Goal: Task Accomplishment & Management: Complete application form

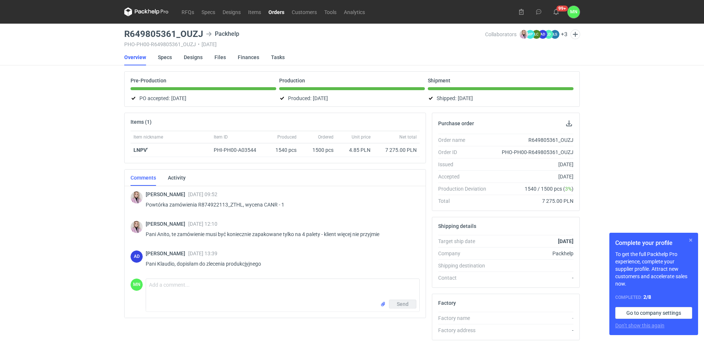
click at [690, 240] on button "button" at bounding box center [690, 240] width 9 height 9
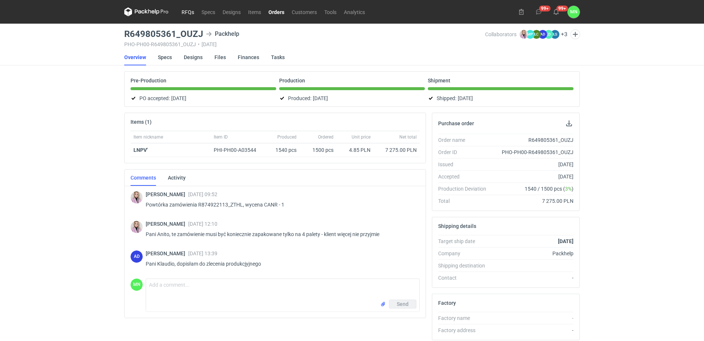
click at [183, 9] on link "RFQs" at bounding box center [188, 11] width 20 height 9
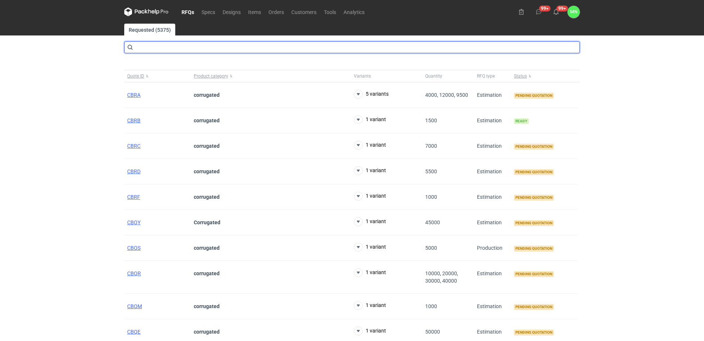
click at [156, 48] on input "text" at bounding box center [352, 47] width 456 height 12
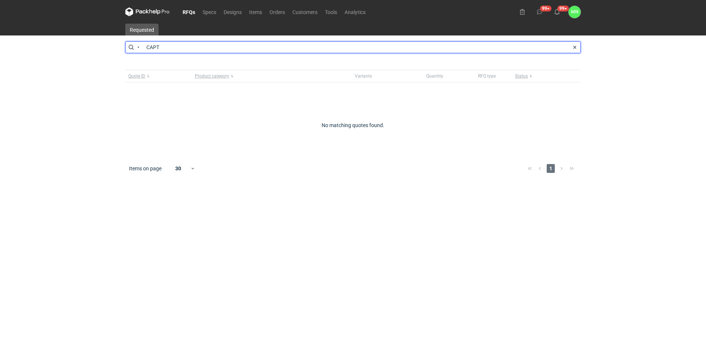
click at [148, 41] on input "• CAPT" at bounding box center [353, 47] width 456 height 12
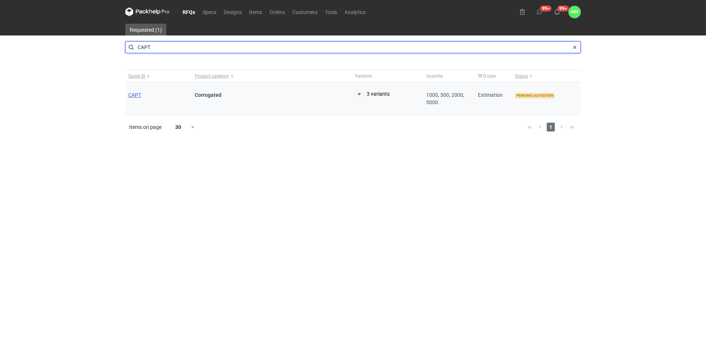
type input "CAPT"
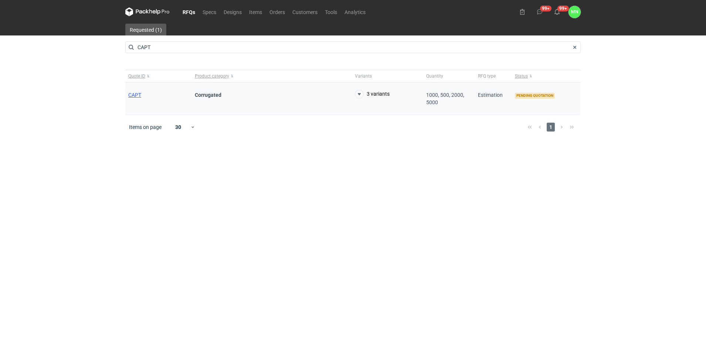
click at [139, 95] on span "CAPT" at bounding box center [134, 95] width 13 height 6
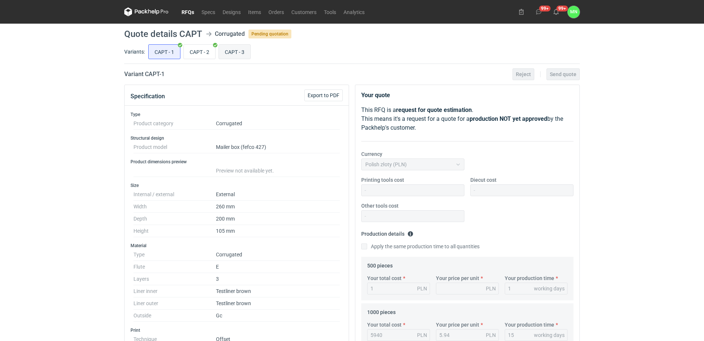
click at [237, 53] on input "CAPT - 3" at bounding box center [234, 52] width 31 height 14
radio input "true"
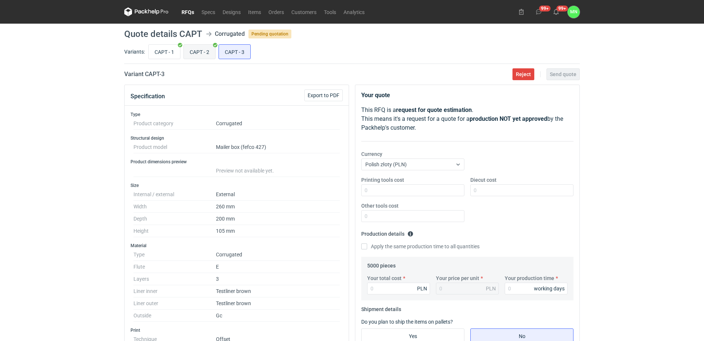
click at [199, 53] on input "CAPT - 2" at bounding box center [199, 52] width 31 height 14
radio input "true"
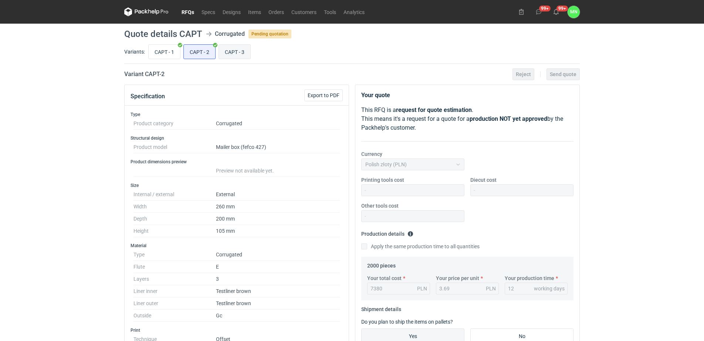
click at [237, 51] on input "CAPT - 3" at bounding box center [234, 52] width 31 height 14
radio input "true"
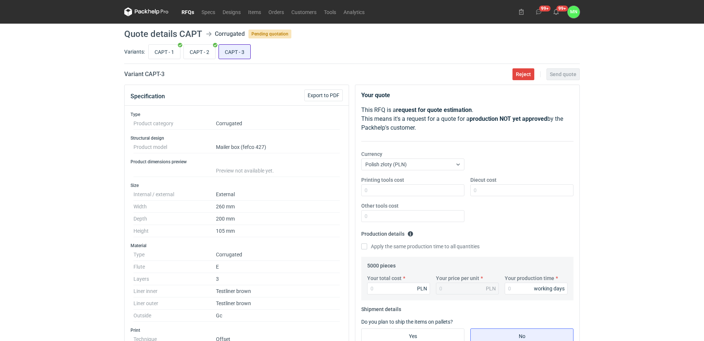
click at [219, 51] on label "CAPT - 3" at bounding box center [235, 51] width 32 height 15
click at [219, 51] on input "CAPT - 3" at bounding box center [234, 52] width 31 height 14
click at [198, 50] on input "CAPT - 2" at bounding box center [199, 52] width 31 height 14
radio input "true"
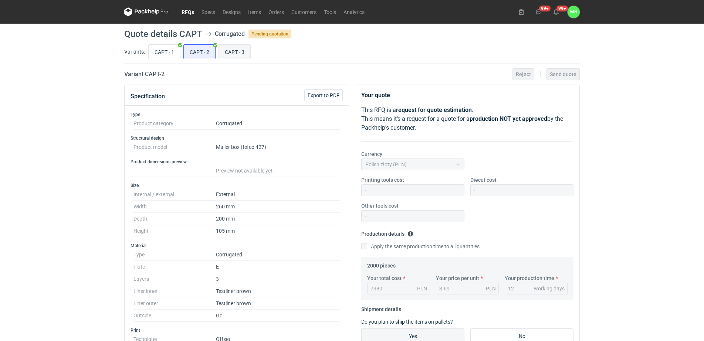
click at [246, 51] on input "CAPT - 3" at bounding box center [234, 52] width 31 height 14
radio input "true"
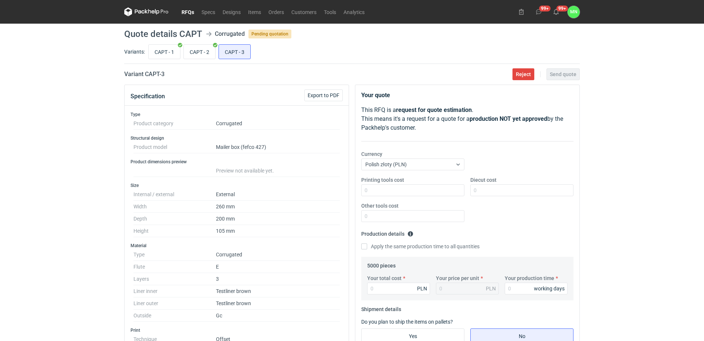
click at [184, 10] on link "RFQs" at bounding box center [188, 11] width 20 height 9
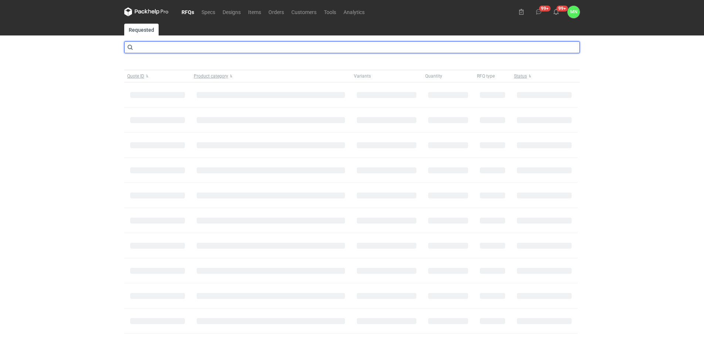
click at [181, 49] on input "text" at bounding box center [352, 47] width 456 height 12
type input "cate"
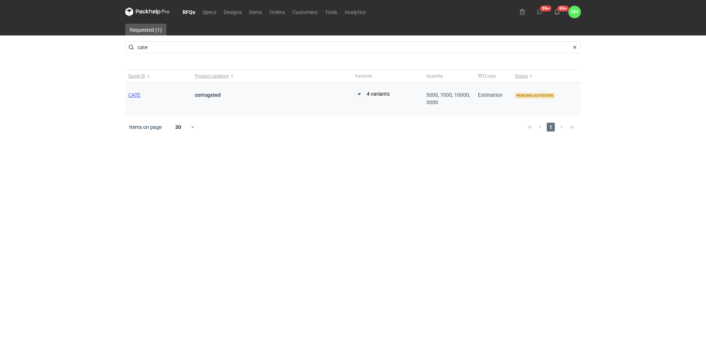
click at [133, 95] on span "CATE" at bounding box center [134, 95] width 12 height 6
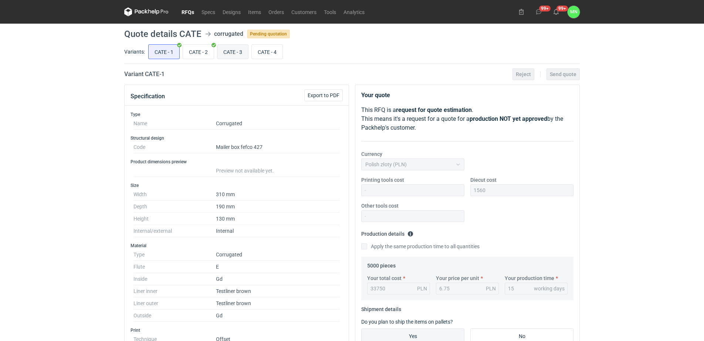
click at [240, 47] on input "CATE - 3" at bounding box center [232, 52] width 31 height 14
radio input "true"
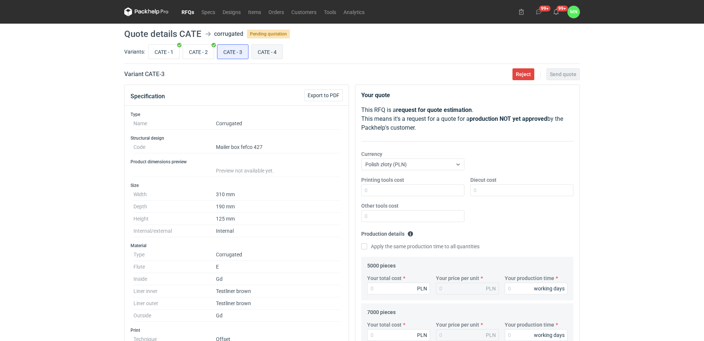
click at [265, 53] on input "CATE - 4" at bounding box center [267, 52] width 31 height 14
radio input "true"
click at [202, 47] on input "CATE - 2" at bounding box center [198, 52] width 31 height 14
radio input "true"
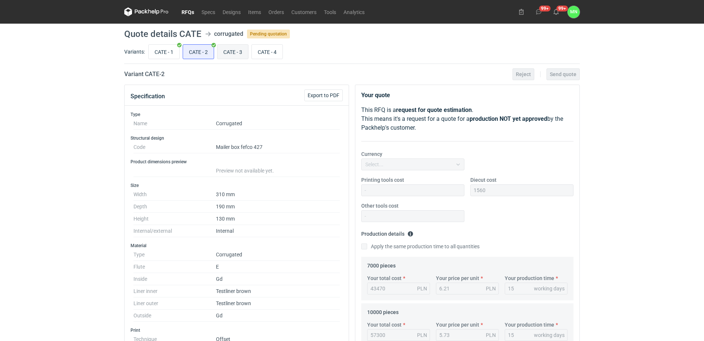
click at [230, 55] on input "CATE - 3" at bounding box center [232, 52] width 31 height 14
radio input "true"
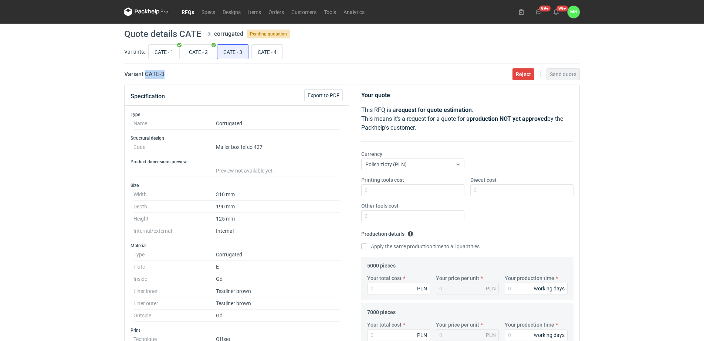
drag, startPoint x: 179, startPoint y: 73, endPoint x: 146, endPoint y: 72, distance: 32.9
click at [146, 72] on div "Variant CATE - 3 Reject Send quote" at bounding box center [352, 74] width 456 height 9
copy h2 "CATE - 3"
click at [196, 48] on input "CATE - 2" at bounding box center [198, 52] width 31 height 14
radio input "true"
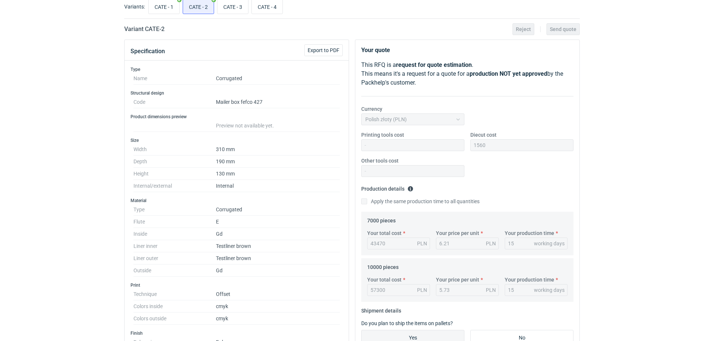
scroll to position [46, 0]
click at [235, 5] on input "CATE - 3" at bounding box center [232, 6] width 31 height 14
radio input "true"
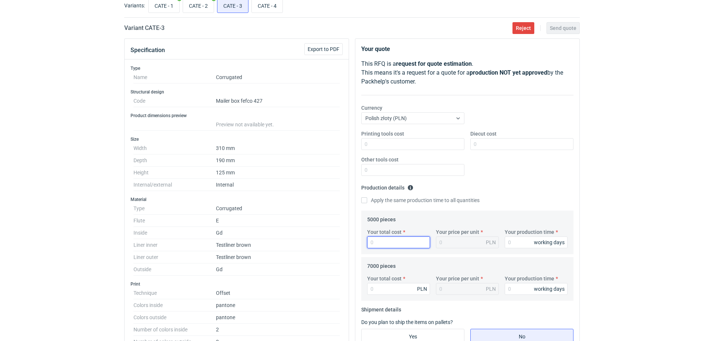
click at [379, 244] on input "Your total cost" at bounding box center [398, 243] width 63 height 12
type input "33900"
type input "6.78"
type input "33900"
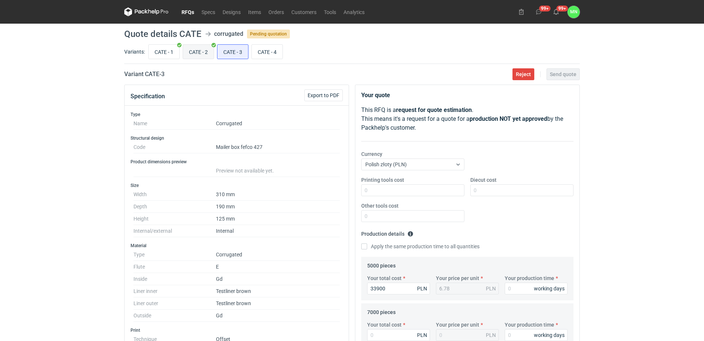
click at [206, 48] on input "CATE - 2" at bounding box center [198, 52] width 31 height 14
radio input "true"
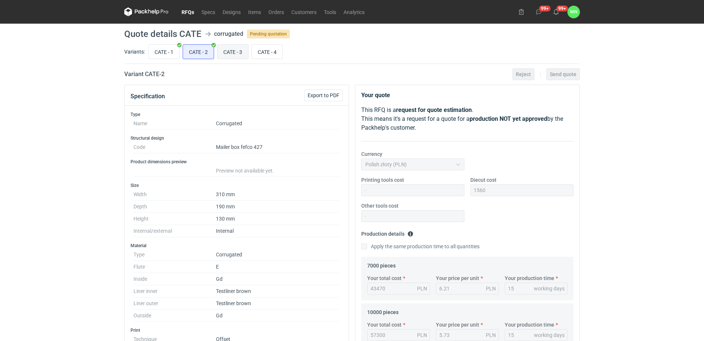
click at [235, 54] on input "CATE - 3" at bounding box center [232, 52] width 31 height 14
radio input "true"
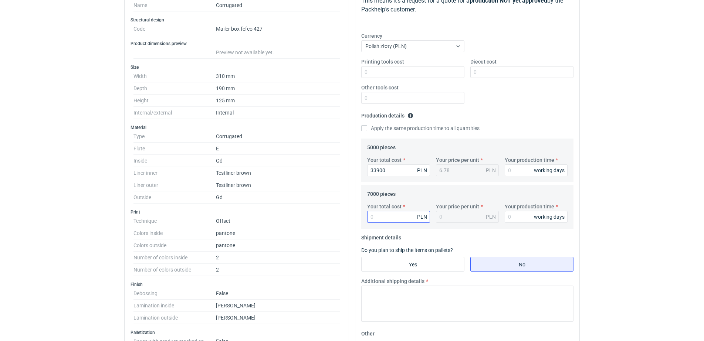
scroll to position [139, 0]
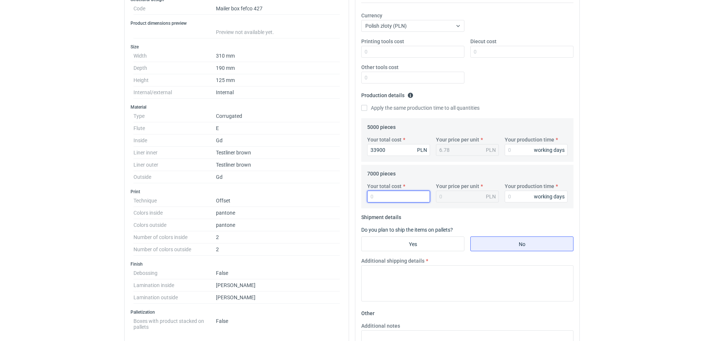
click at [379, 194] on input "Your total cost" at bounding box center [398, 197] width 63 height 12
type input "44"
type input "0.01"
type input "44870"
type input "6.41"
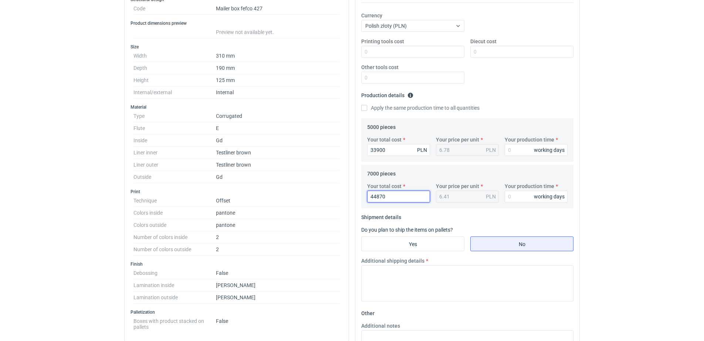
type input "44870"
click at [471, 58] on div "Printing tools cost Diecut cost Other tools cost" at bounding box center [467, 64] width 218 height 52
click at [478, 53] on input "Diecut cost" at bounding box center [521, 52] width 103 height 12
type input "1560"
click at [427, 242] on input "Yes" at bounding box center [413, 244] width 102 height 14
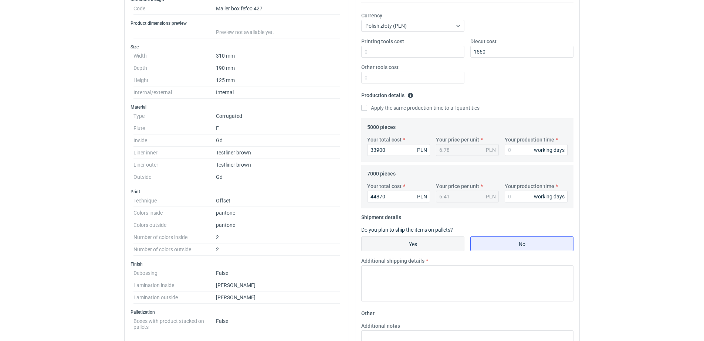
radio input "true"
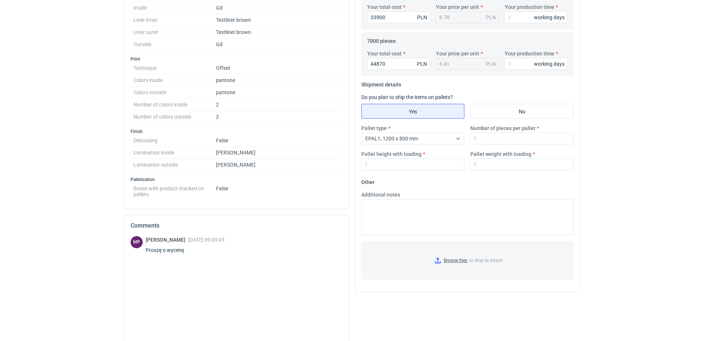
scroll to position [277, 0]
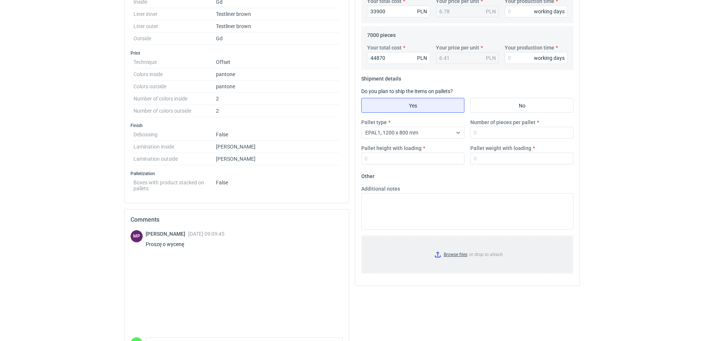
click at [454, 255] on input "Browse files or drop to attach" at bounding box center [467, 254] width 211 height 37
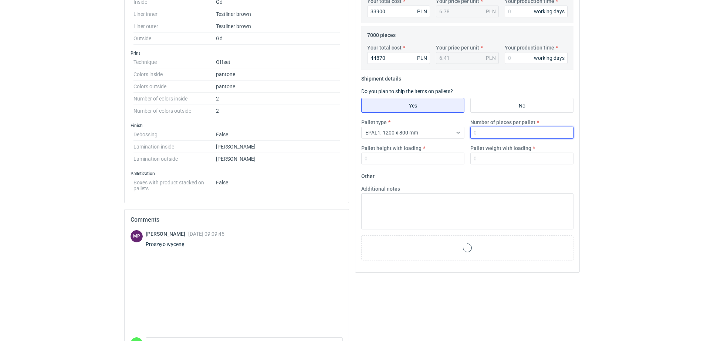
click at [497, 133] on input "Number of pieces per pallet" at bounding box center [521, 133] width 103 height 12
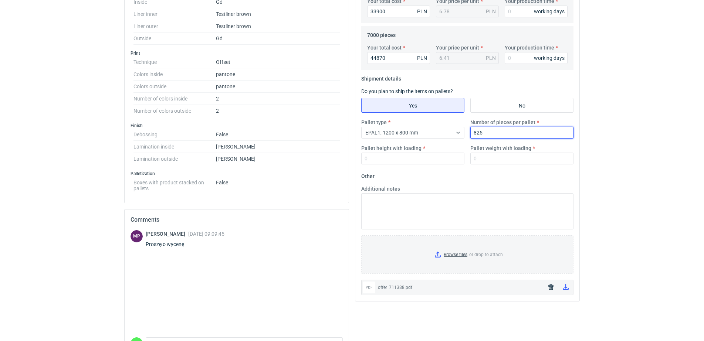
type input "825"
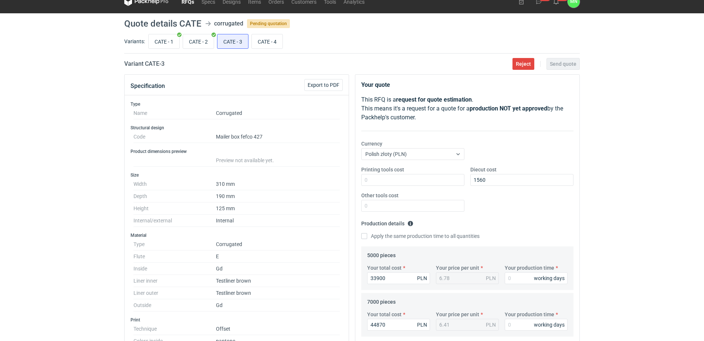
scroll to position [0, 0]
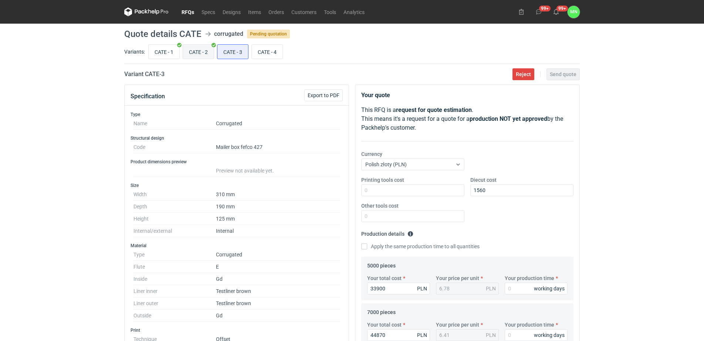
type input "1800"
click at [202, 52] on input "CATE - 2" at bounding box center [198, 52] width 31 height 14
radio input "true"
click at [238, 53] on input "CATE - 3" at bounding box center [232, 52] width 31 height 14
radio input "true"
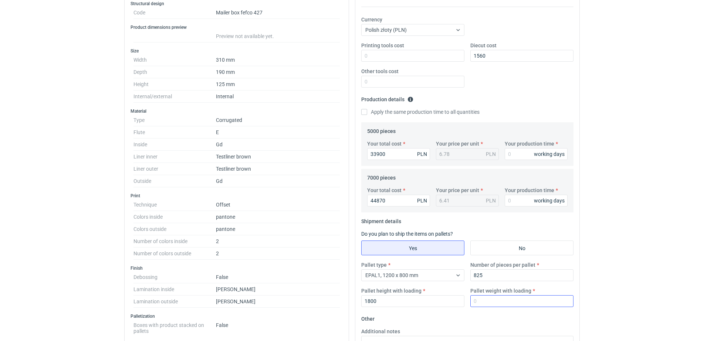
scroll to position [185, 0]
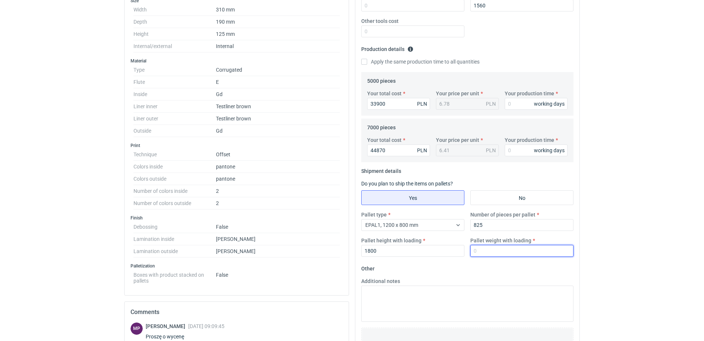
click at [512, 249] on input "Pallet weight with loading" at bounding box center [521, 251] width 103 height 12
type input "370"
click at [516, 100] on input "Your production time" at bounding box center [536, 104] width 63 height 12
type input "15"
click at [525, 153] on input "Your production time" at bounding box center [536, 151] width 63 height 12
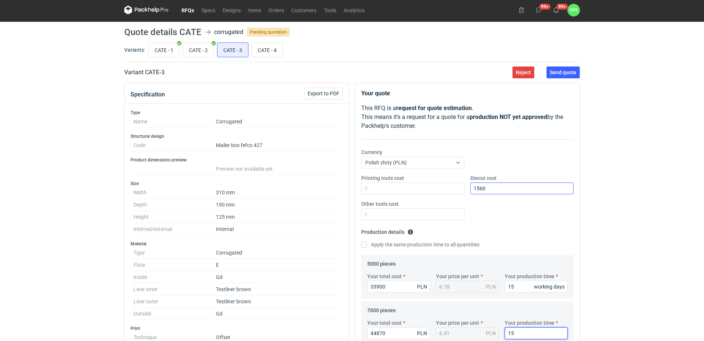
scroll to position [0, 0]
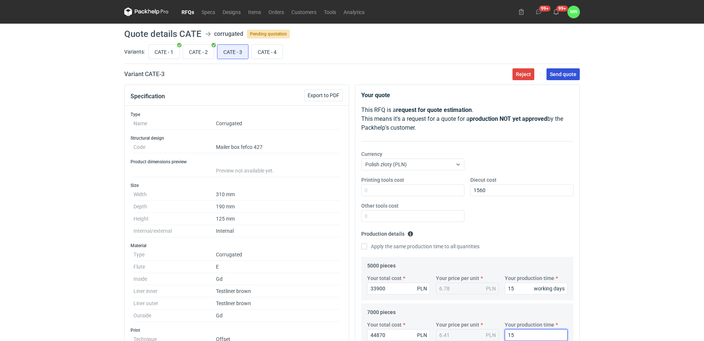
type input "15"
click at [565, 74] on span "Send quote" at bounding box center [563, 74] width 27 height 5
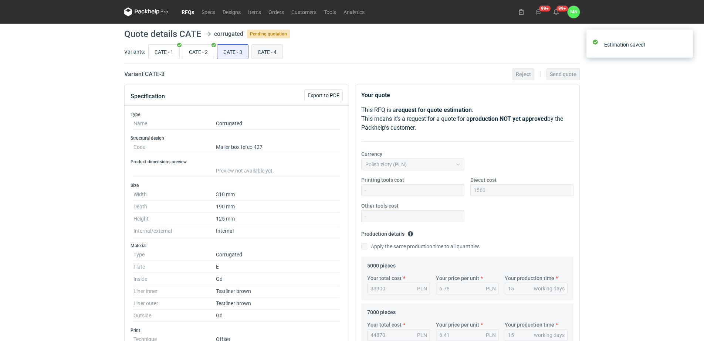
click at [270, 53] on input "CATE - 4" at bounding box center [267, 52] width 31 height 14
radio input "true"
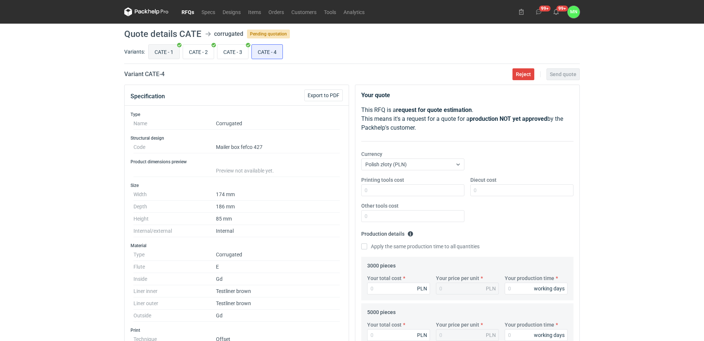
click at [167, 44] on label "CATE - 1" at bounding box center [163, 51] width 31 height 15
click at [167, 45] on input "CATE - 1" at bounding box center [164, 52] width 31 height 14
radio input "true"
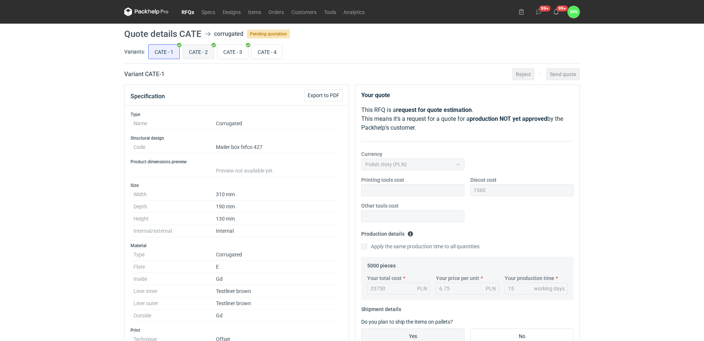
click at [200, 53] on input "CATE - 2" at bounding box center [198, 52] width 31 height 14
radio input "true"
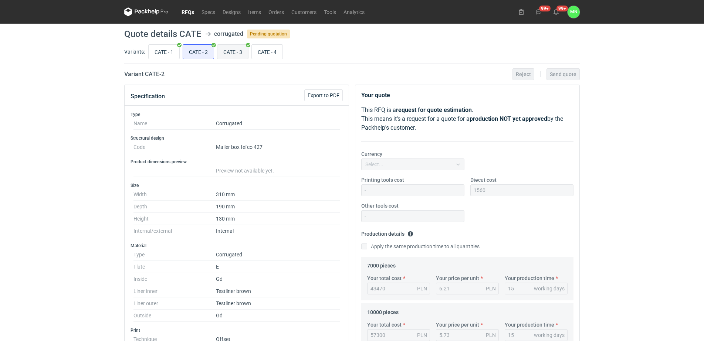
click at [244, 52] on input "CATE - 3" at bounding box center [232, 52] width 31 height 14
radio input "true"
click at [257, 49] on input "CATE - 4" at bounding box center [267, 52] width 31 height 14
radio input "true"
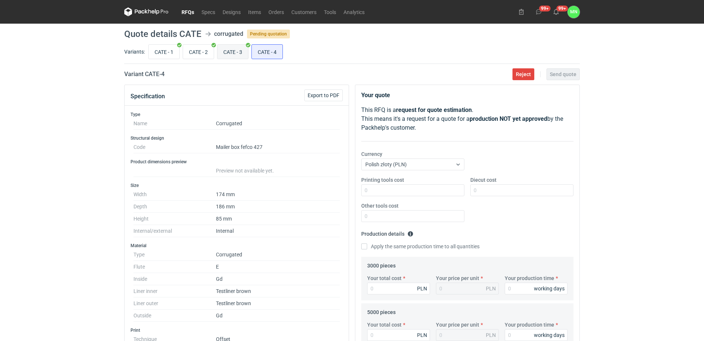
click at [237, 46] on input "CATE - 3" at bounding box center [232, 52] width 31 height 14
radio input "true"
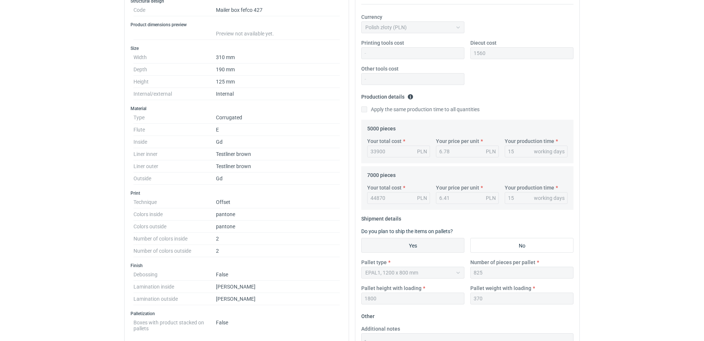
scroll to position [139, 0]
click at [612, 179] on div "RFQs Specs Designs Items Orders Customers Tools Analytics 99+ 99+ MN [PERSON_NA…" at bounding box center [352, 31] width 704 height 341
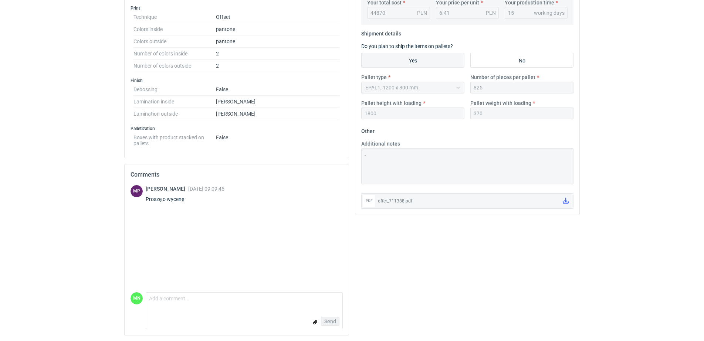
scroll to position [323, 0]
click at [177, 304] on textarea "Comment message" at bounding box center [244, 300] width 196 height 16
type textarea "[PERSON_NAME], w załączniku prawidłowa oferta."
click at [314, 325] on input "file" at bounding box center [315, 322] width 6 height 8
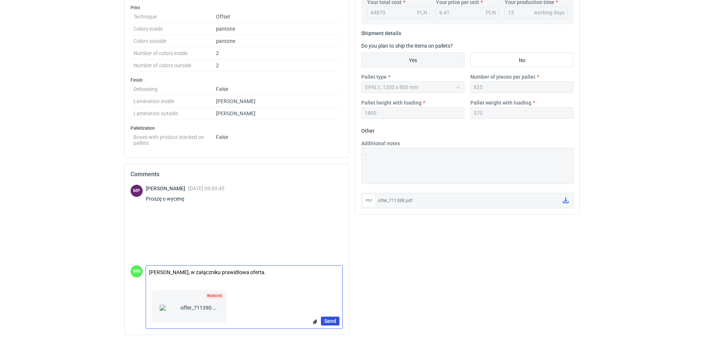
click at [327, 321] on span "Send" at bounding box center [330, 321] width 12 height 5
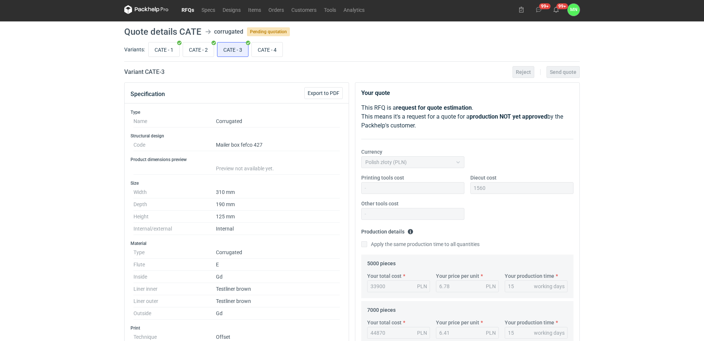
scroll to position [0, 0]
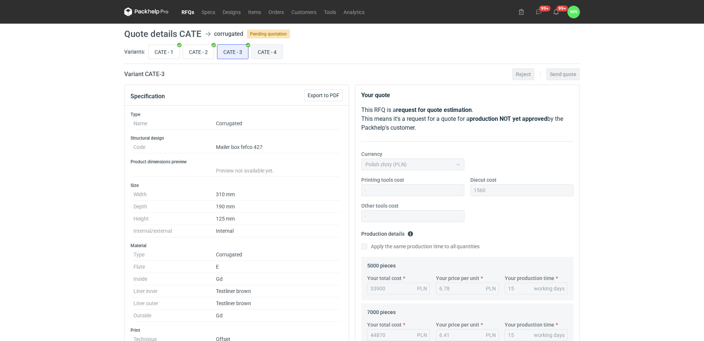
click at [267, 47] on input "CATE - 4" at bounding box center [267, 52] width 31 height 14
radio input "true"
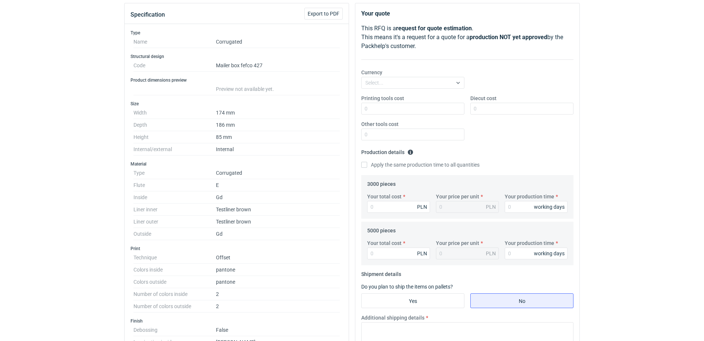
scroll to position [92, 0]
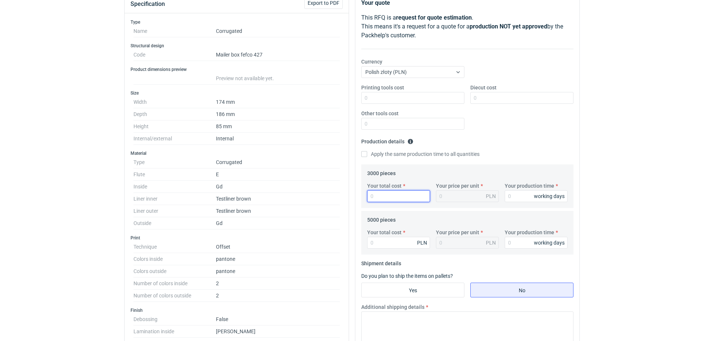
click at [387, 193] on input "Your total cost" at bounding box center [398, 196] width 63 height 12
type input "16680"
type input "5.56"
type input "16680"
click at [502, 98] on input "Diecut cost" at bounding box center [521, 98] width 103 height 12
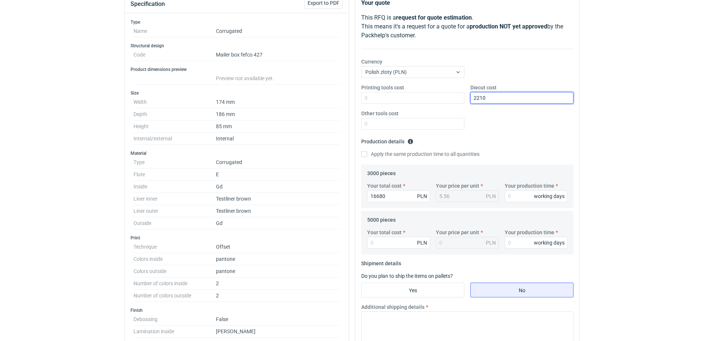
type input "2210"
click at [385, 240] on input "Your total cost" at bounding box center [398, 243] width 63 height 12
type input "22000"
type input "4.4"
type input "22000"
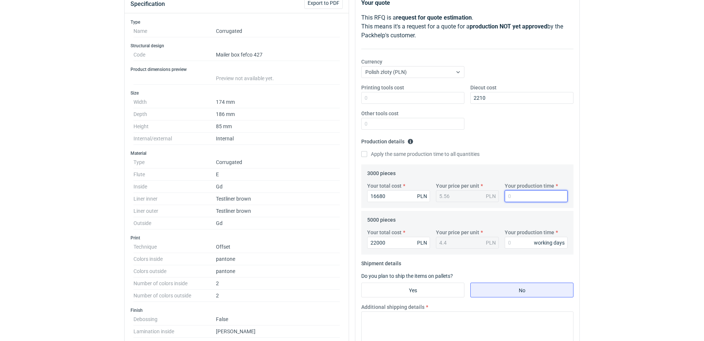
drag, startPoint x: 521, startPoint y: 204, endPoint x: 518, endPoint y: 196, distance: 8.3
click at [520, 202] on div "Your total cost 16680 PLN Your price per unit 5.56 PLN Your production time wor…" at bounding box center [467, 195] width 206 height 26
click at [518, 196] on input "Your production time" at bounding box center [536, 196] width 63 height 12
type input "15"
click at [518, 237] on input "Your production time" at bounding box center [536, 243] width 63 height 12
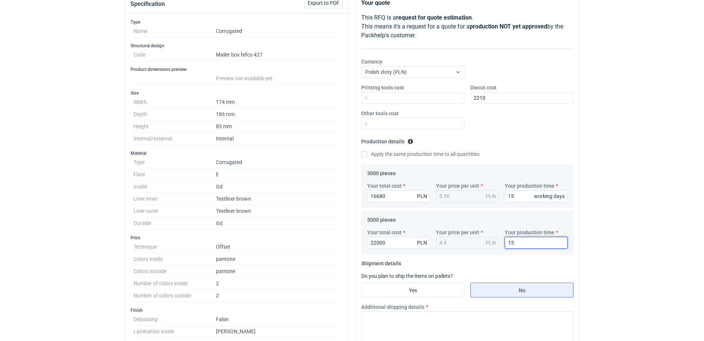
type input "15"
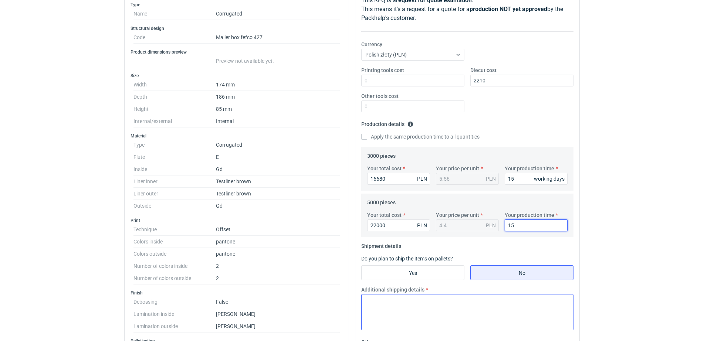
scroll to position [185, 0]
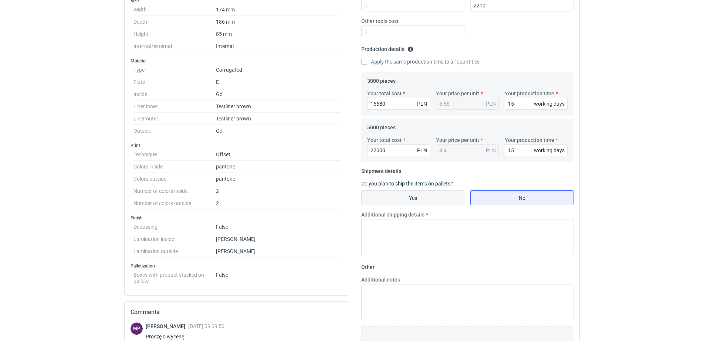
click at [418, 191] on input "Yes" at bounding box center [413, 198] width 102 height 14
radio input "true"
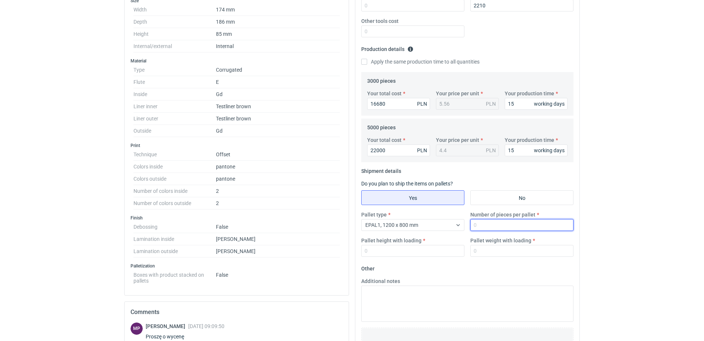
click at [495, 229] on input "Number of pieces per pallet" at bounding box center [521, 225] width 103 height 12
type input "1650"
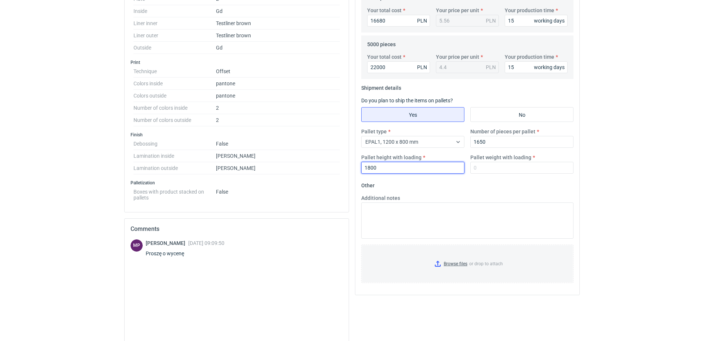
scroll to position [323, 0]
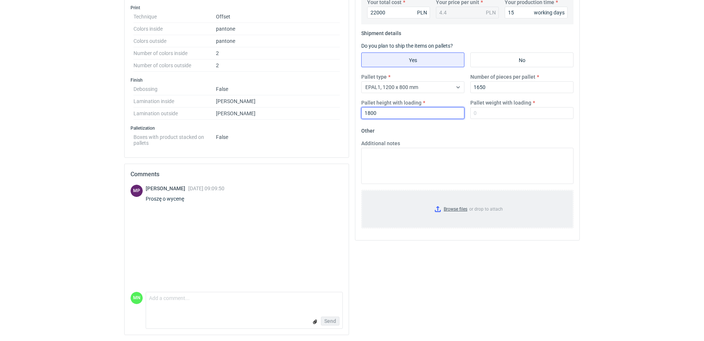
type input "1800"
click at [454, 207] on input "Browse files or drop to attach" at bounding box center [467, 209] width 211 height 37
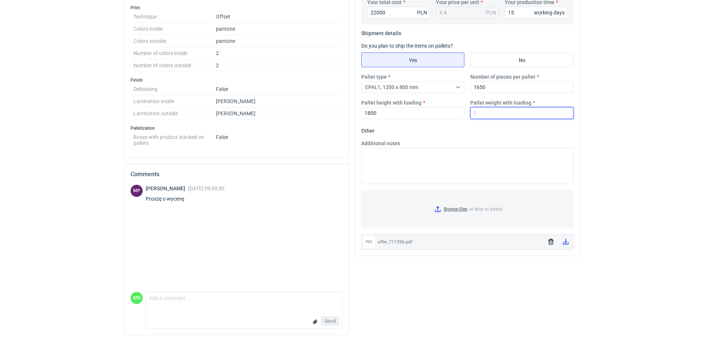
click at [479, 108] on input "Pallet weight with loading" at bounding box center [521, 113] width 103 height 12
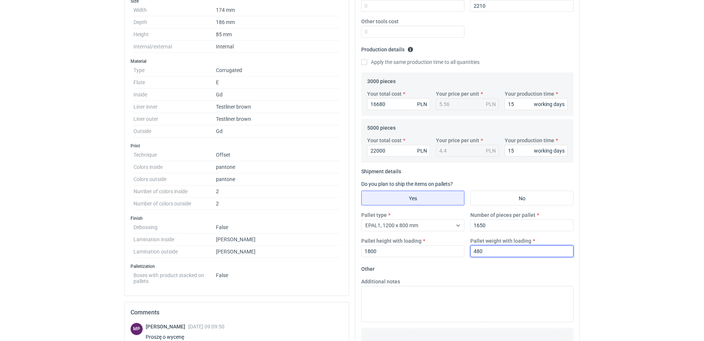
scroll to position [184, 0]
type input "480"
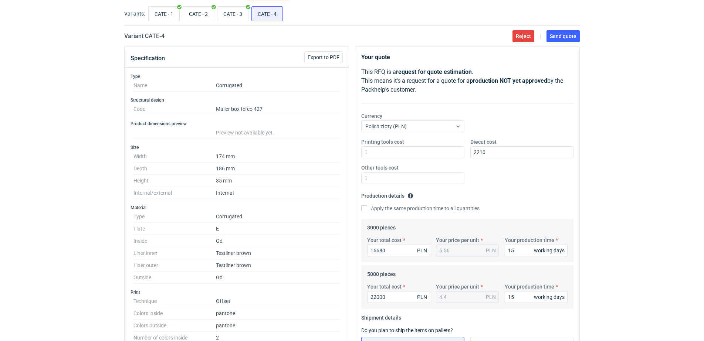
scroll to position [0, 0]
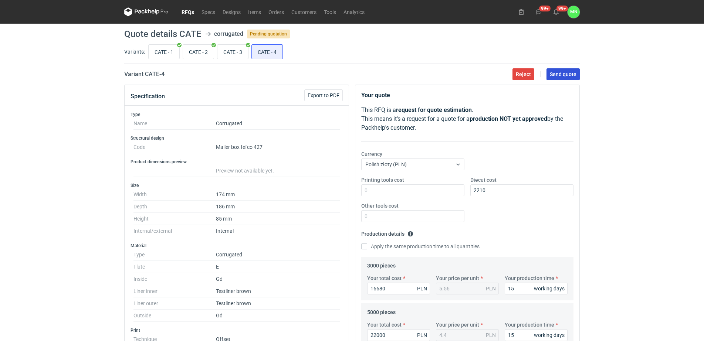
click at [567, 72] on span "Send quote" at bounding box center [563, 74] width 27 height 5
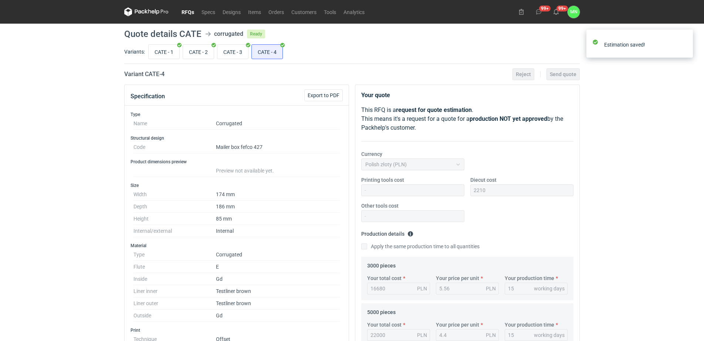
click at [70, 127] on div "RFQs Specs Designs Items Orders Customers Tools Analytics 99+ 99+ MN [PERSON_NA…" at bounding box center [352, 170] width 704 height 341
drag, startPoint x: 191, startPoint y: 9, endPoint x: 190, endPoint y: 15, distance: 5.6
click at [190, 9] on link "RFQs" at bounding box center [188, 11] width 20 height 9
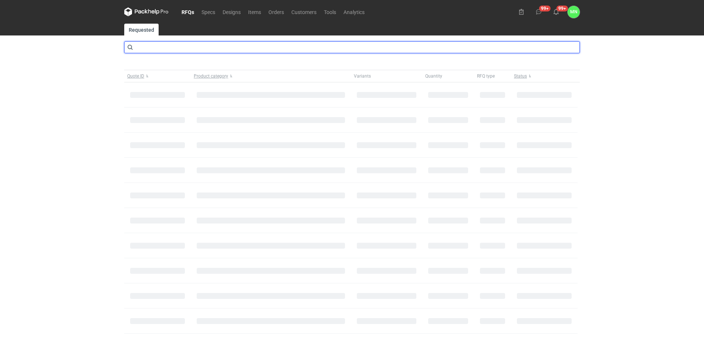
click at [192, 46] on input "text" at bounding box center [352, 47] width 456 height 12
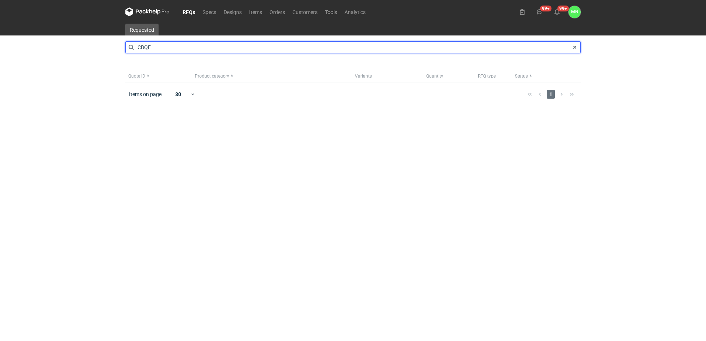
type input "CBQE"
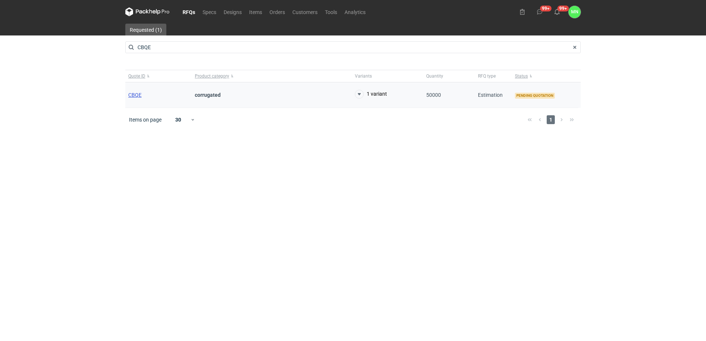
click at [129, 95] on span "CBQE" at bounding box center [134, 95] width 13 height 6
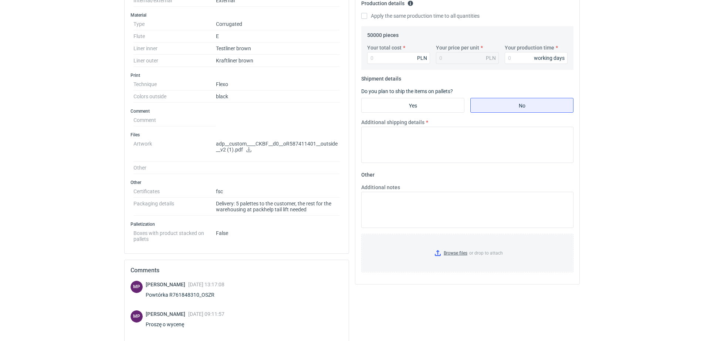
scroll to position [231, 0]
drag, startPoint x: 218, startPoint y: 296, endPoint x: 169, endPoint y: 292, distance: 49.3
click at [169, 292] on div "Powtórka R761848310_OSZR" at bounding box center [185, 294] width 79 height 7
copy div "R761848310_OSZR"
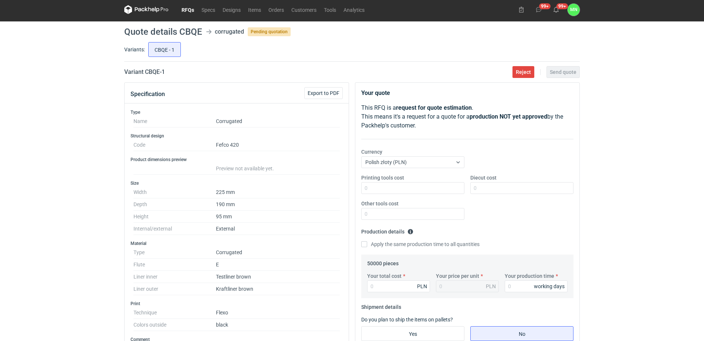
scroll to position [0, 0]
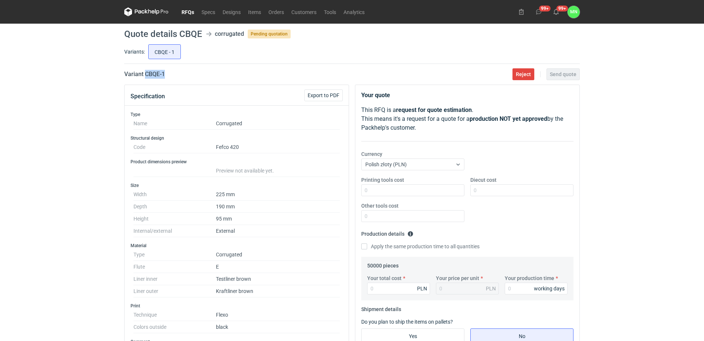
drag, startPoint x: 159, startPoint y: 71, endPoint x: 145, endPoint y: 71, distance: 13.7
click at [145, 71] on div "Variant CBQE - 1 Reject Send quote" at bounding box center [352, 74] width 456 height 9
copy h2 "CBQE - 1"
click at [384, 285] on input "Your total cost" at bounding box center [398, 289] width 63 height 12
type input "29500"
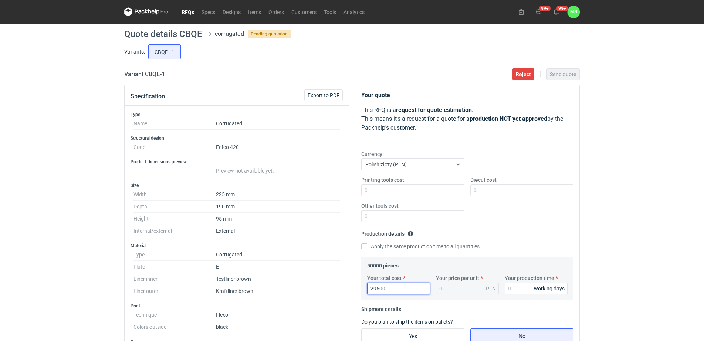
type input "0.59"
type input "29500"
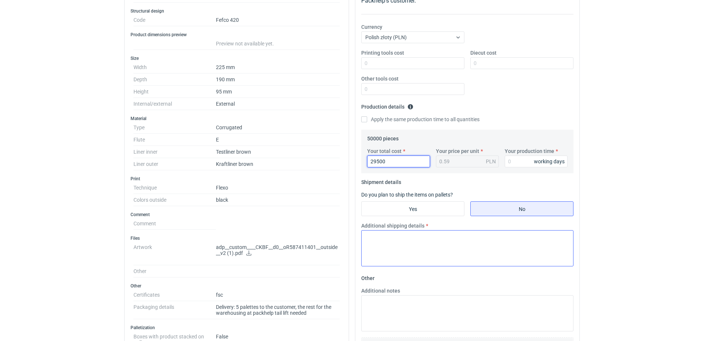
scroll to position [139, 0]
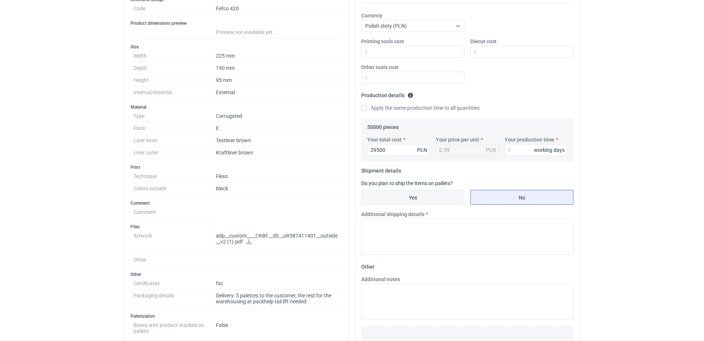
click at [423, 196] on input "Yes" at bounding box center [413, 197] width 102 height 14
radio input "true"
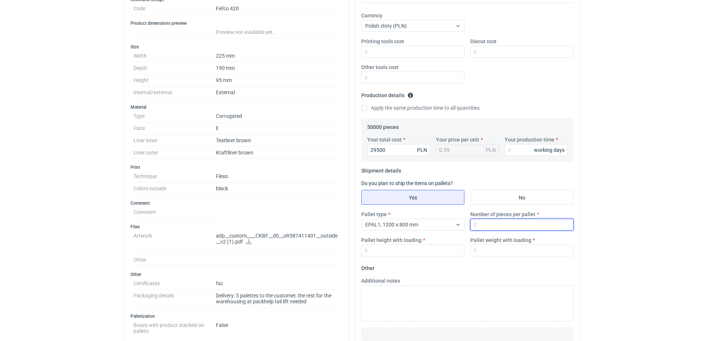
drag, startPoint x: 493, startPoint y: 226, endPoint x: 491, endPoint y: 222, distance: 4.6
click at [493, 225] on input "Number of pieces per pallet" at bounding box center [521, 225] width 103 height 12
type input "3880"
click at [381, 246] on input "Pallet height with loading" at bounding box center [412, 251] width 103 height 12
type input "1800"
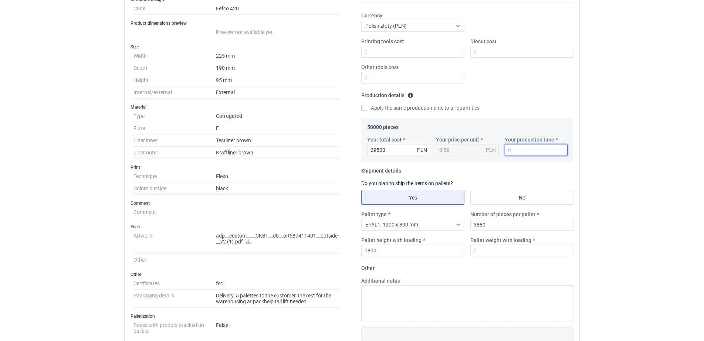
click at [514, 155] on input "Your production time" at bounding box center [536, 150] width 63 height 12
type input "10"
click at [494, 247] on input "Pallet weight with loading" at bounding box center [521, 251] width 103 height 12
type input "620"
drag, startPoint x: 658, startPoint y: 163, endPoint x: 619, endPoint y: 163, distance: 39.6
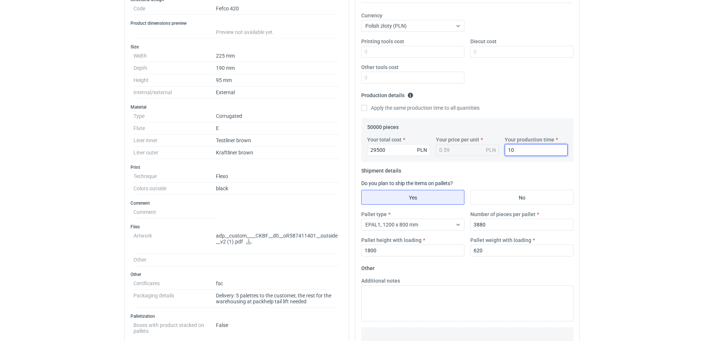
click at [658, 163] on div "RFQs Specs Designs Items Orders Customers Tools Analytics 99+ 99+ MN [PERSON_NA…" at bounding box center [352, 31] width 704 height 341
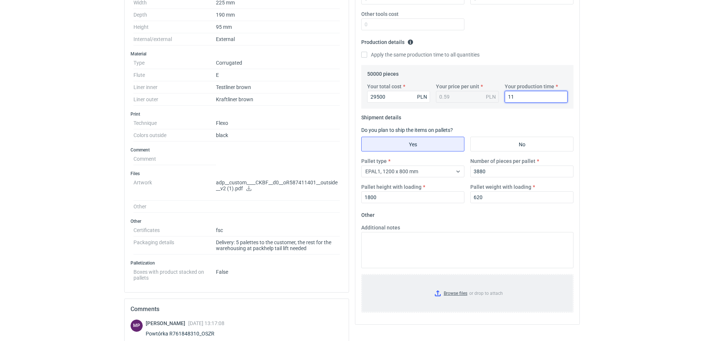
scroll to position [231, 0]
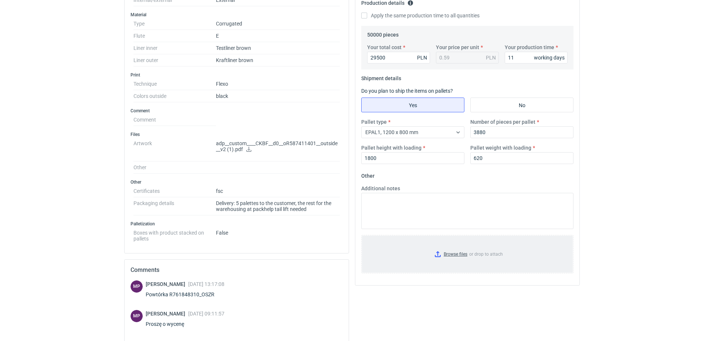
click at [454, 254] on input "Browse files or drop to attach" at bounding box center [467, 254] width 211 height 37
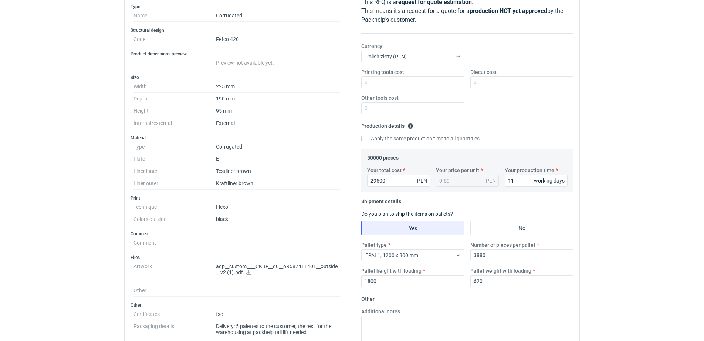
scroll to position [46, 0]
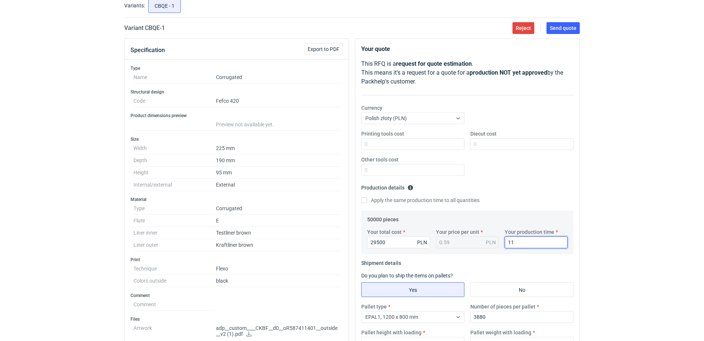
drag, startPoint x: 502, startPoint y: 235, endPoint x: 419, endPoint y: 220, distance: 83.8
click at [468, 227] on fieldset "50000 pieces Your total cost 29500 PLN Your price per unit 0.59 PLN Your produc…" at bounding box center [467, 234] width 200 height 41
type input "10"
click at [559, 158] on div "Printing tools cost Diecut cost Other tools cost" at bounding box center [467, 156] width 218 height 52
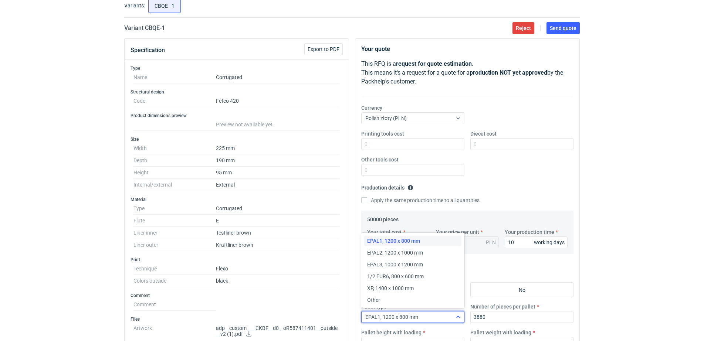
click at [406, 316] on span "EPAL1, 1200 x 800 mm" at bounding box center [391, 317] width 53 height 6
click at [423, 256] on div "EPAL2, 1200 x 1000 mm" at bounding box center [412, 252] width 91 height 7
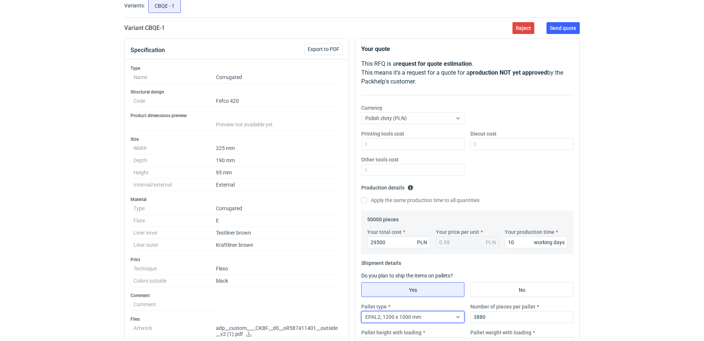
click at [622, 202] on div "RFQs Specs Designs Items Orders Customers Tools Analytics 99+ 99+ MN [PERSON_NA…" at bounding box center [352, 124] width 704 height 341
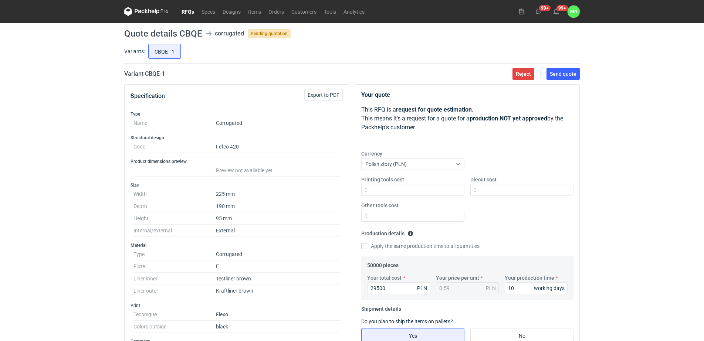
scroll to position [0, 0]
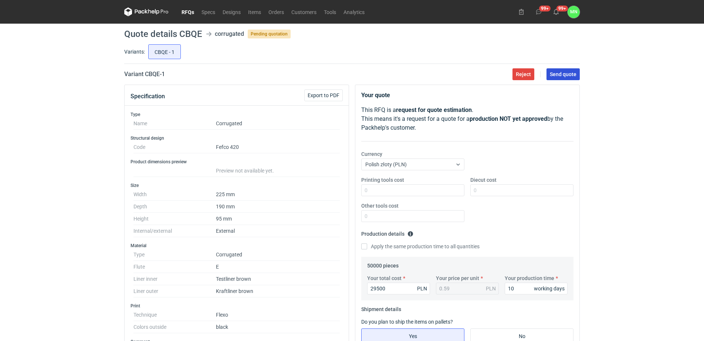
click at [559, 72] on span "Send quote" at bounding box center [563, 74] width 27 height 5
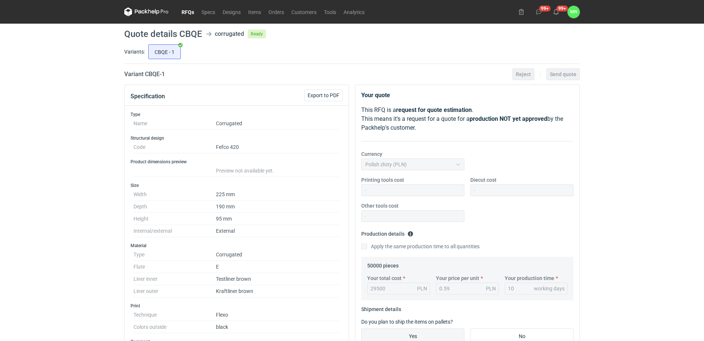
click at [191, 9] on link "RFQs" at bounding box center [188, 11] width 20 height 9
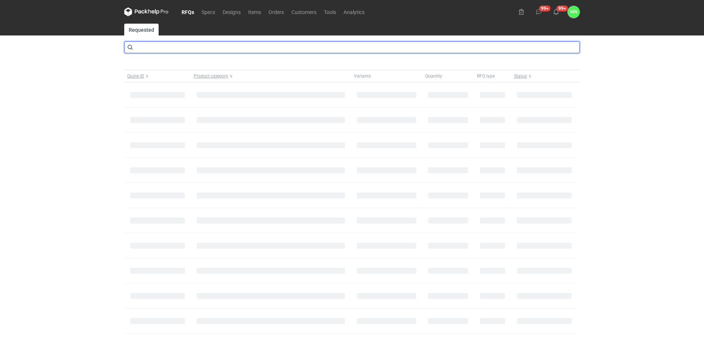
click at [156, 49] on input "text" at bounding box center [352, 47] width 456 height 12
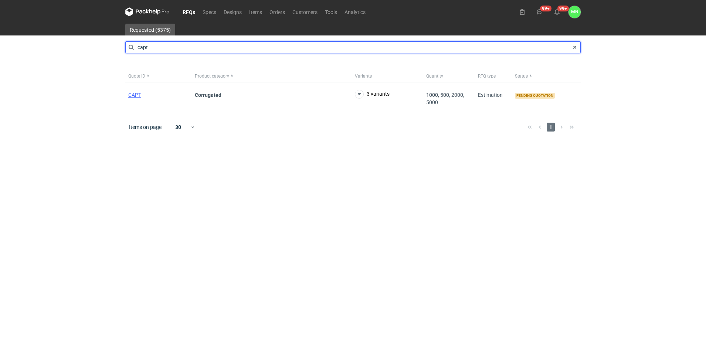
type input "capt"
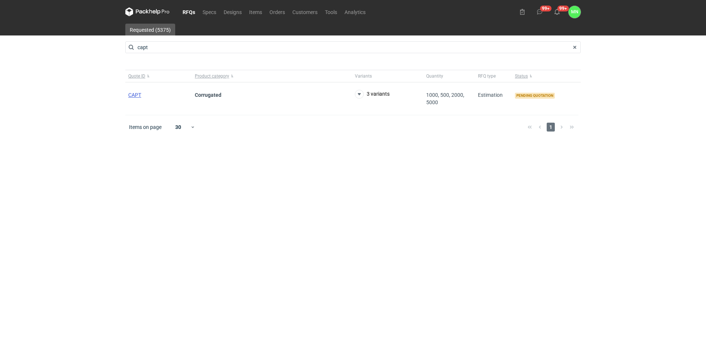
click at [135, 97] on span "CAPT" at bounding box center [134, 95] width 13 height 6
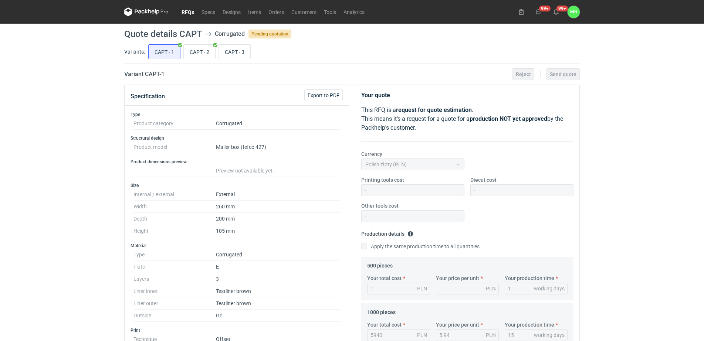
click at [239, 43] on div "CAPT - 1 CAPT - 2 CAPT - 3" at bounding box center [363, 52] width 433 height 18
click at [231, 48] on input "CAPT - 3" at bounding box center [234, 52] width 31 height 14
radio input "true"
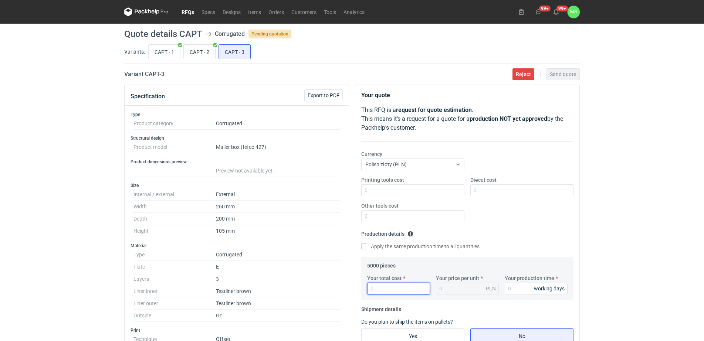
click at [397, 285] on input "Your total cost" at bounding box center [398, 289] width 63 height 12
type input "11800"
type input "2.36"
type input "11800"
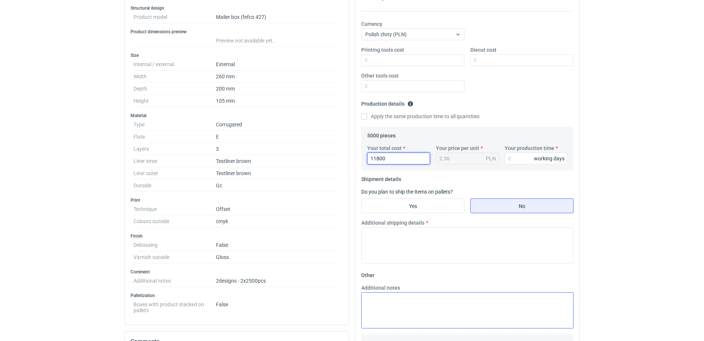
scroll to position [185, 0]
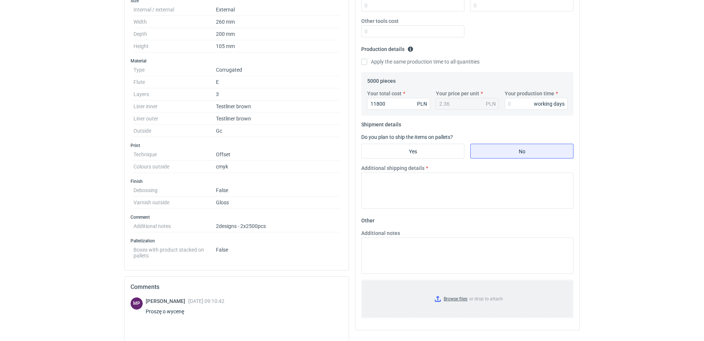
click at [450, 297] on input "Browse files or drop to attach" at bounding box center [467, 299] width 211 height 37
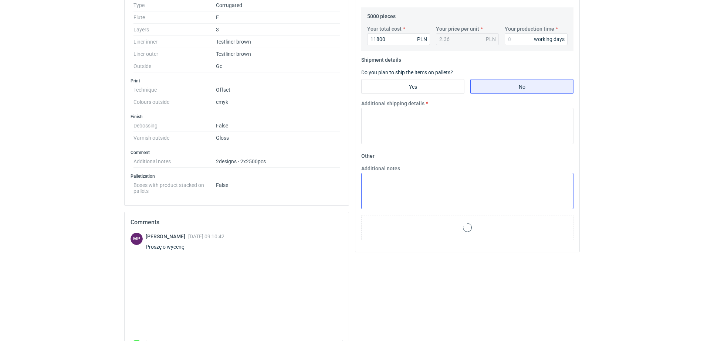
scroll to position [277, 0]
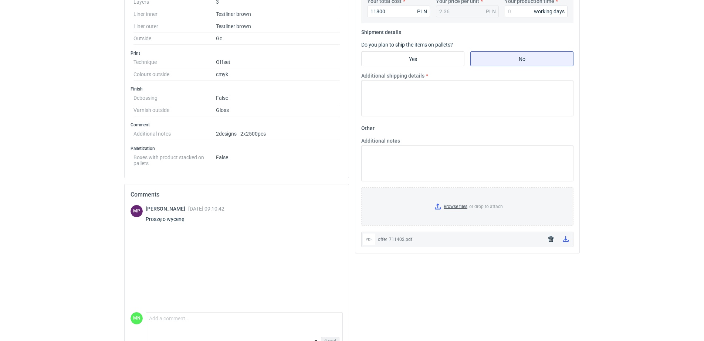
click at [549, 239] on icon "button" at bounding box center [550, 239] width 5 height 6
click at [454, 207] on input "Browse files or drop to attach" at bounding box center [467, 206] width 211 height 37
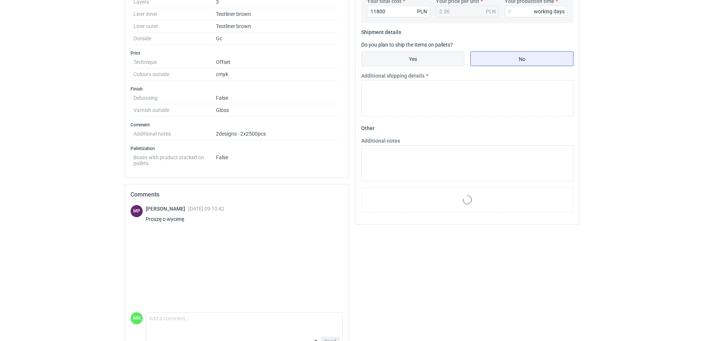
click at [409, 57] on input "Yes" at bounding box center [413, 59] width 102 height 14
radio input "true"
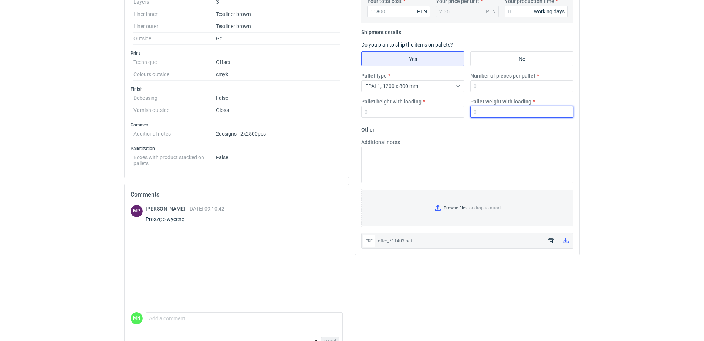
click at [508, 112] on input "Pallet weight with loading" at bounding box center [521, 112] width 103 height 12
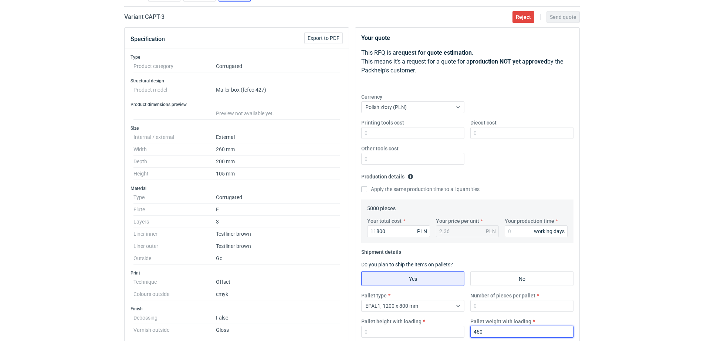
scroll to position [46, 0]
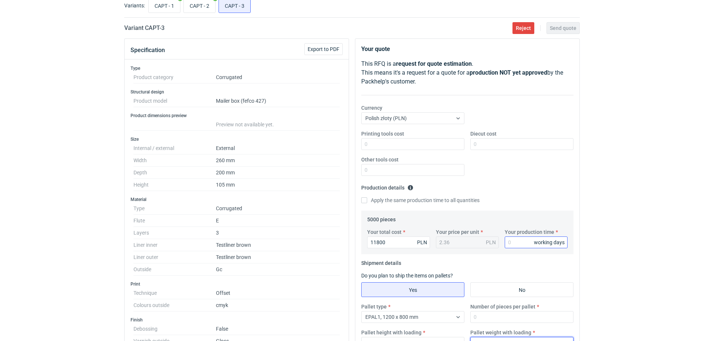
type input "460"
click at [528, 248] on input "Your production time" at bounding box center [536, 243] width 63 height 12
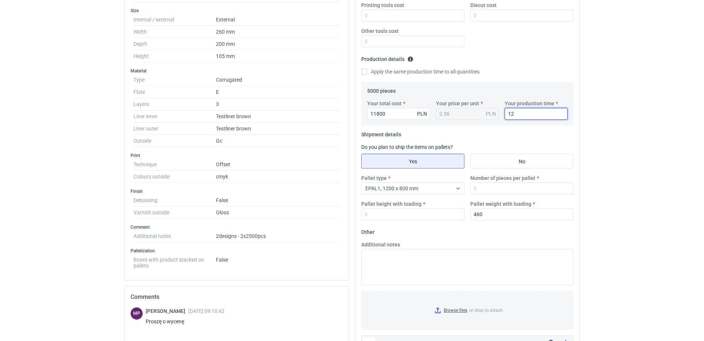
scroll to position [185, 0]
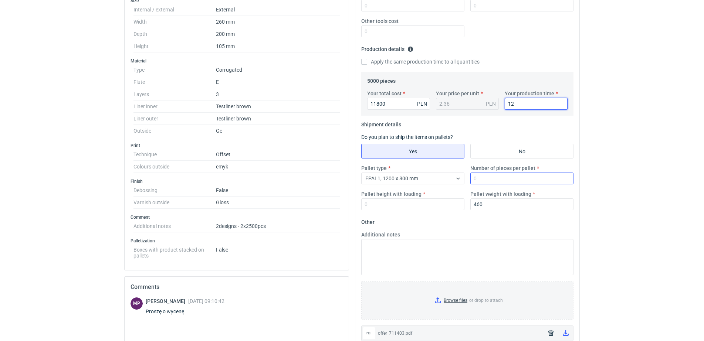
type input "12"
click at [494, 174] on input "Number of pieces per pallet" at bounding box center [521, 179] width 103 height 12
type input "1650"
click at [437, 209] on input "Pallet height with loading" at bounding box center [412, 205] width 103 height 12
type input "1800"
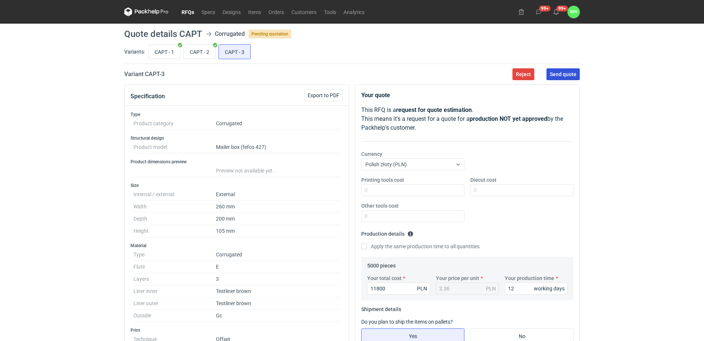
click at [566, 73] on span "Send quote" at bounding box center [563, 74] width 27 height 5
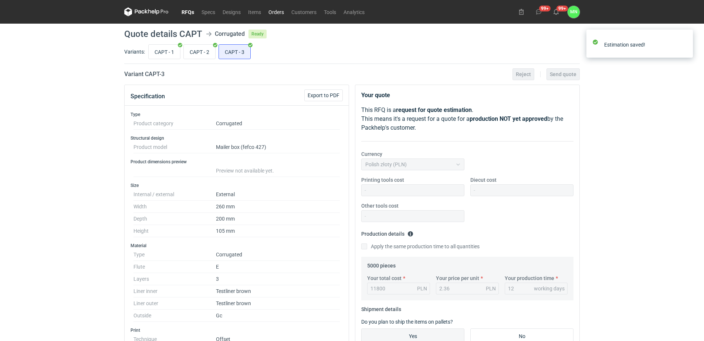
click at [275, 13] on link "Orders" at bounding box center [276, 11] width 23 height 9
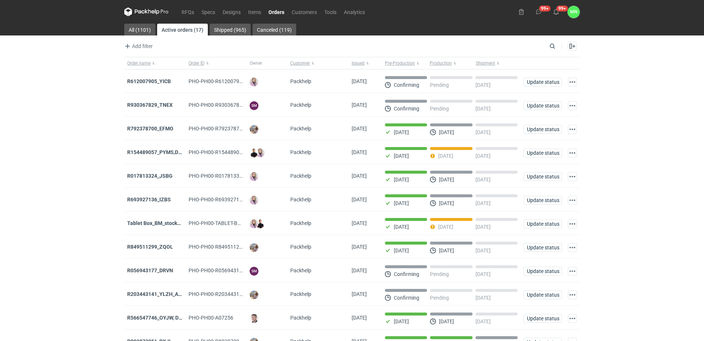
drag, startPoint x: 156, startPoint y: 82, endPoint x: 163, endPoint y: 85, distance: 7.4
click at [156, 82] on strong "R612007905_YICB" at bounding box center [149, 81] width 44 height 6
